Goal: Communication & Community: Answer question/provide support

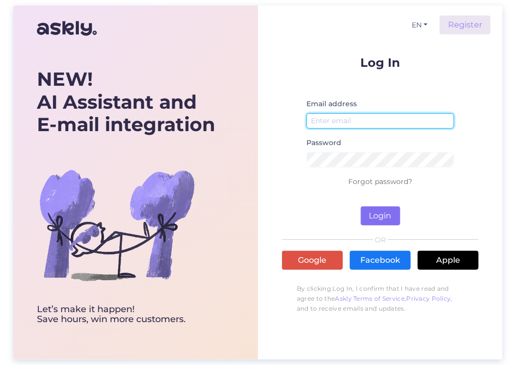
type input "[EMAIL_ADDRESS][DOMAIN_NAME]"
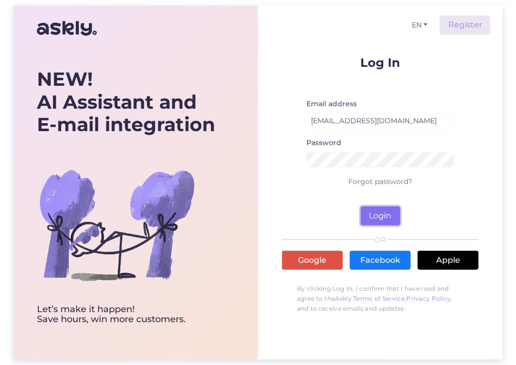
click at [389, 214] on button "Login" at bounding box center [380, 216] width 39 height 19
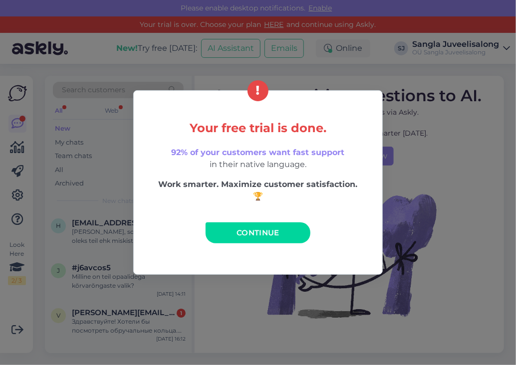
click at [332, 57] on div "Your free trial is done. 92% of your customers want fast support in their nativ…" at bounding box center [258, 182] width 516 height 365
click at [17, 91] on div "Your free trial is done. 92% of your customers want fast support in their nativ…" at bounding box center [258, 182] width 516 height 365
click at [270, 236] on span "Continue" at bounding box center [258, 232] width 43 height 9
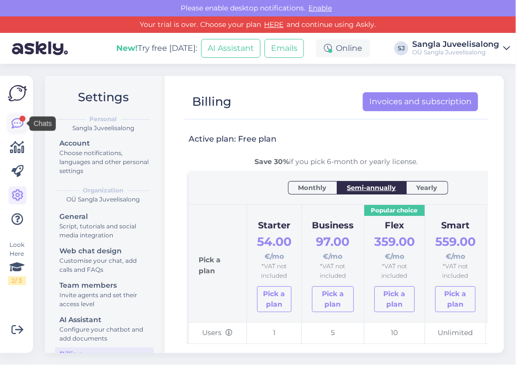
click at [18, 120] on icon at bounding box center [17, 124] width 12 height 12
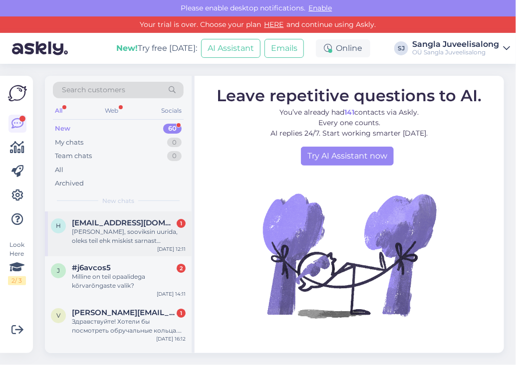
click at [126, 234] on div "[PERSON_NAME], sooviksin uurida, oleks teil ehk miskist sarnast medaljoni müügi…" at bounding box center [129, 237] width 114 height 18
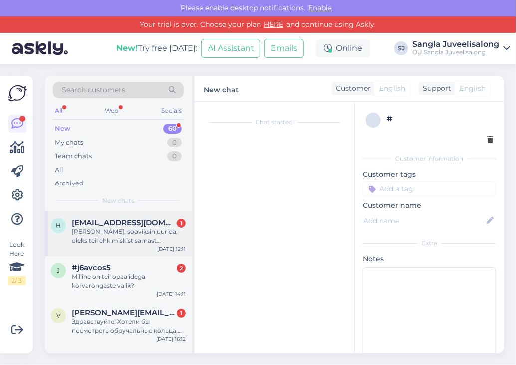
scroll to position [21, 0]
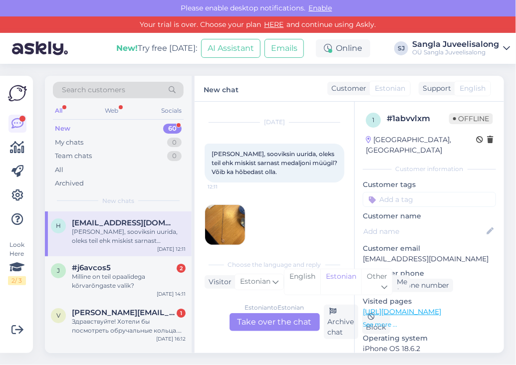
click at [229, 229] on img at bounding box center [225, 225] width 40 height 40
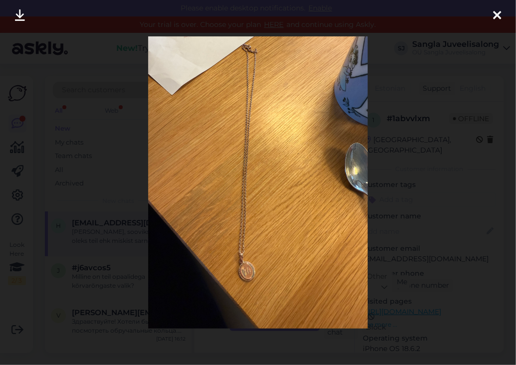
click at [22, 11] on icon at bounding box center [20, 15] width 10 height 13
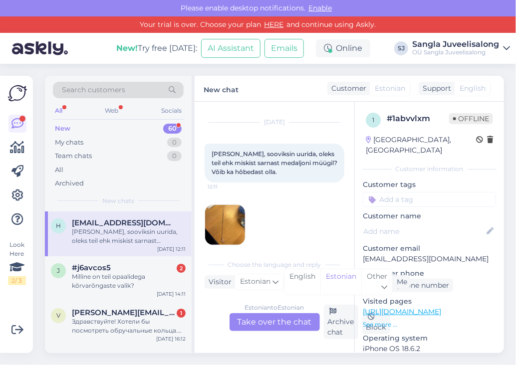
scroll to position [32, 0]
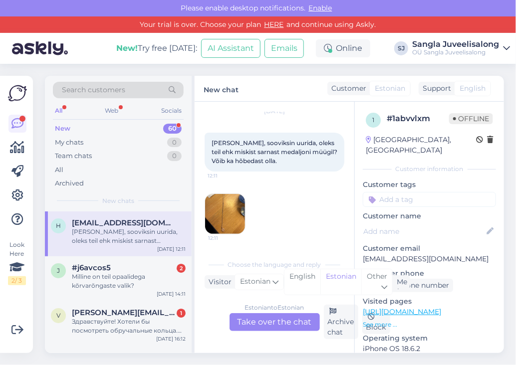
click at [262, 317] on div "Estonian to Estonian Take over the chat" at bounding box center [275, 322] width 90 height 18
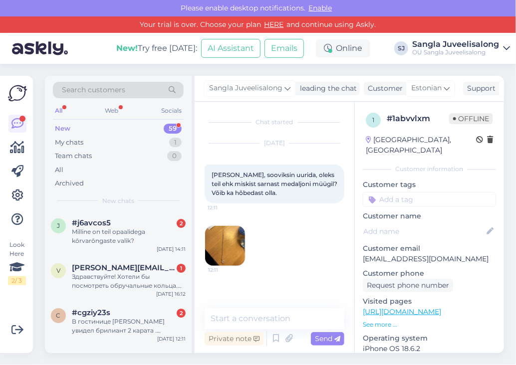
scroll to position [0, 0]
click at [250, 317] on textarea at bounding box center [275, 318] width 140 height 21
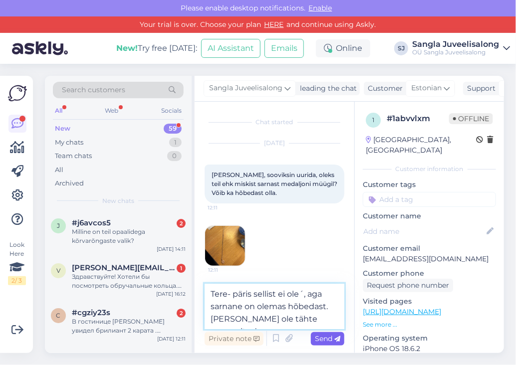
type textarea "Tere- päris sellist ei ole´, aga sarnane on olemas hõbedast. [PERSON_NAME] ole …"
click at [333, 338] on span "Send" at bounding box center [327, 338] width 25 height 9
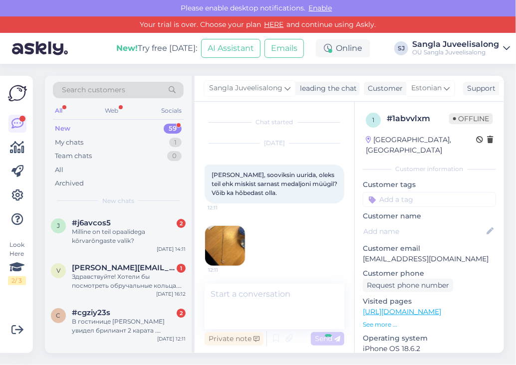
scroll to position [38, 0]
